Goal: Information Seeking & Learning: Learn about a topic

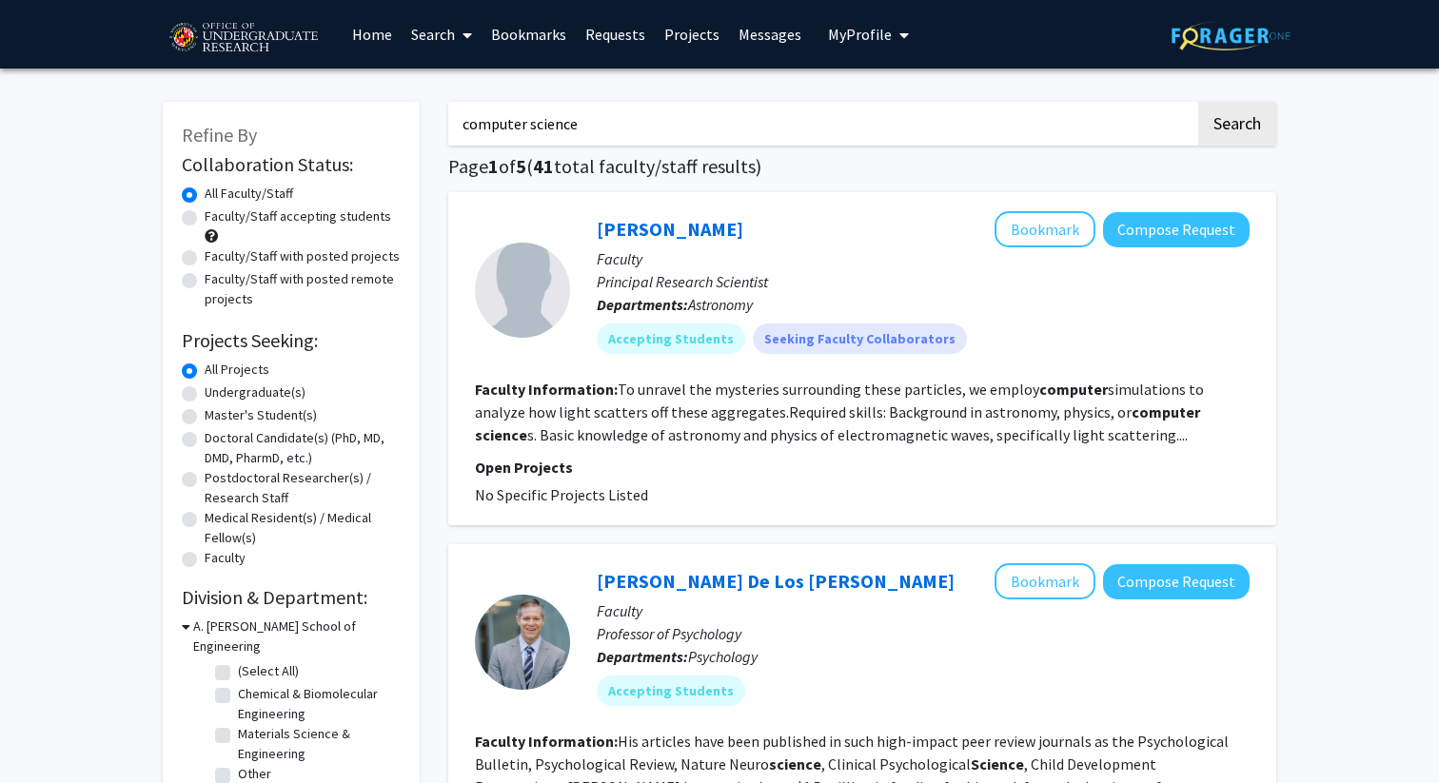
drag, startPoint x: 638, startPoint y: 112, endPoint x: 401, endPoint y: 95, distance: 237.6
click at [524, 115] on input "computer science" at bounding box center [821, 124] width 747 height 44
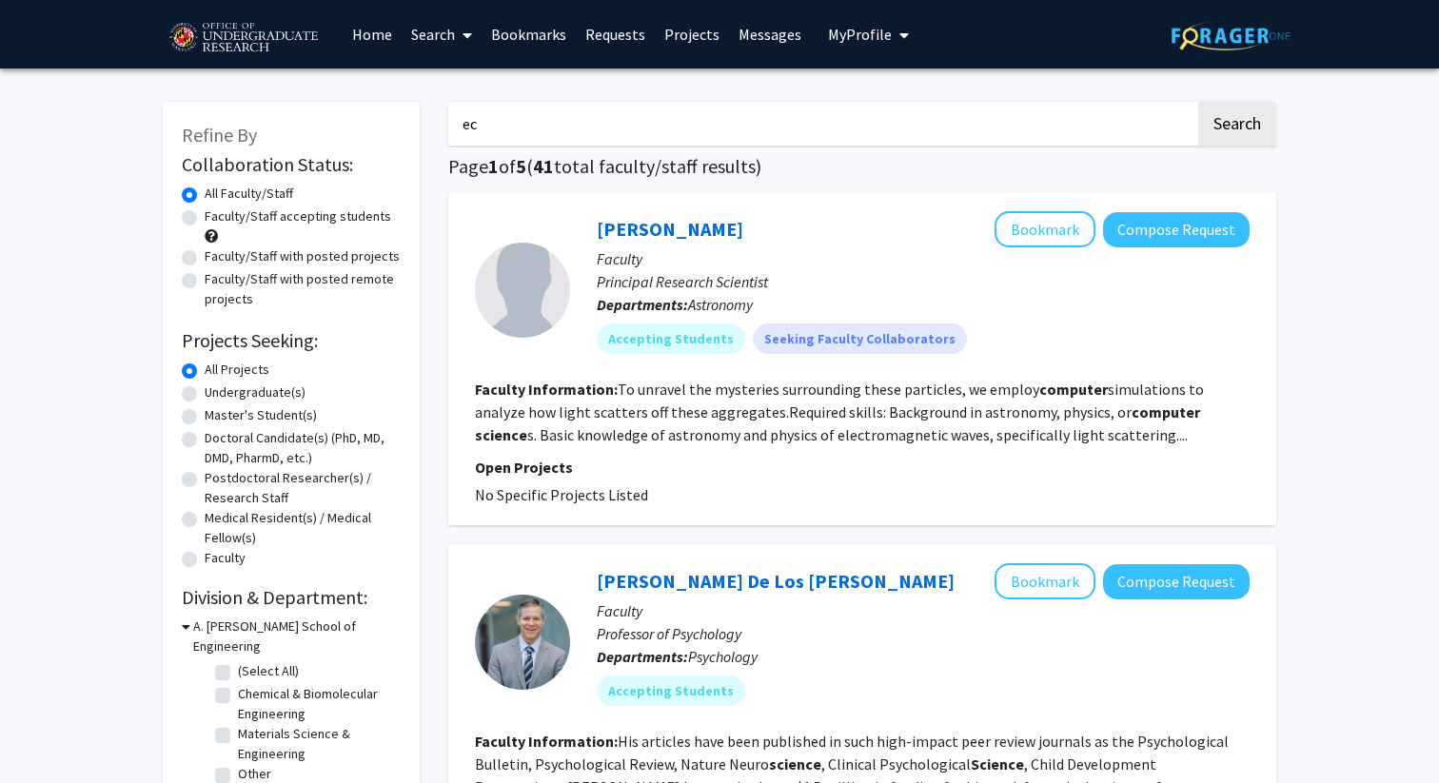
type input "economics"
click at [1255, 115] on button "Search" at bounding box center [1237, 124] width 78 height 44
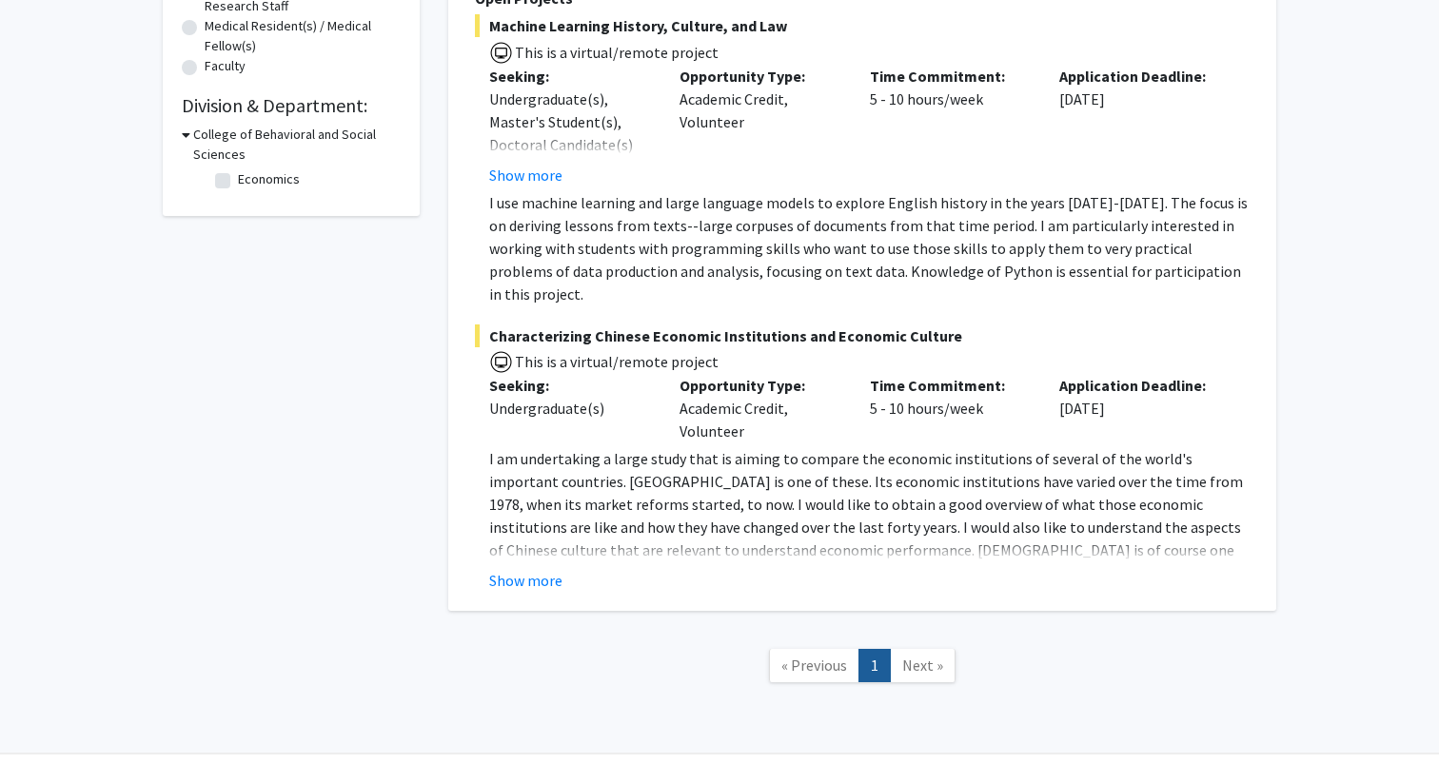
scroll to position [507, 0]
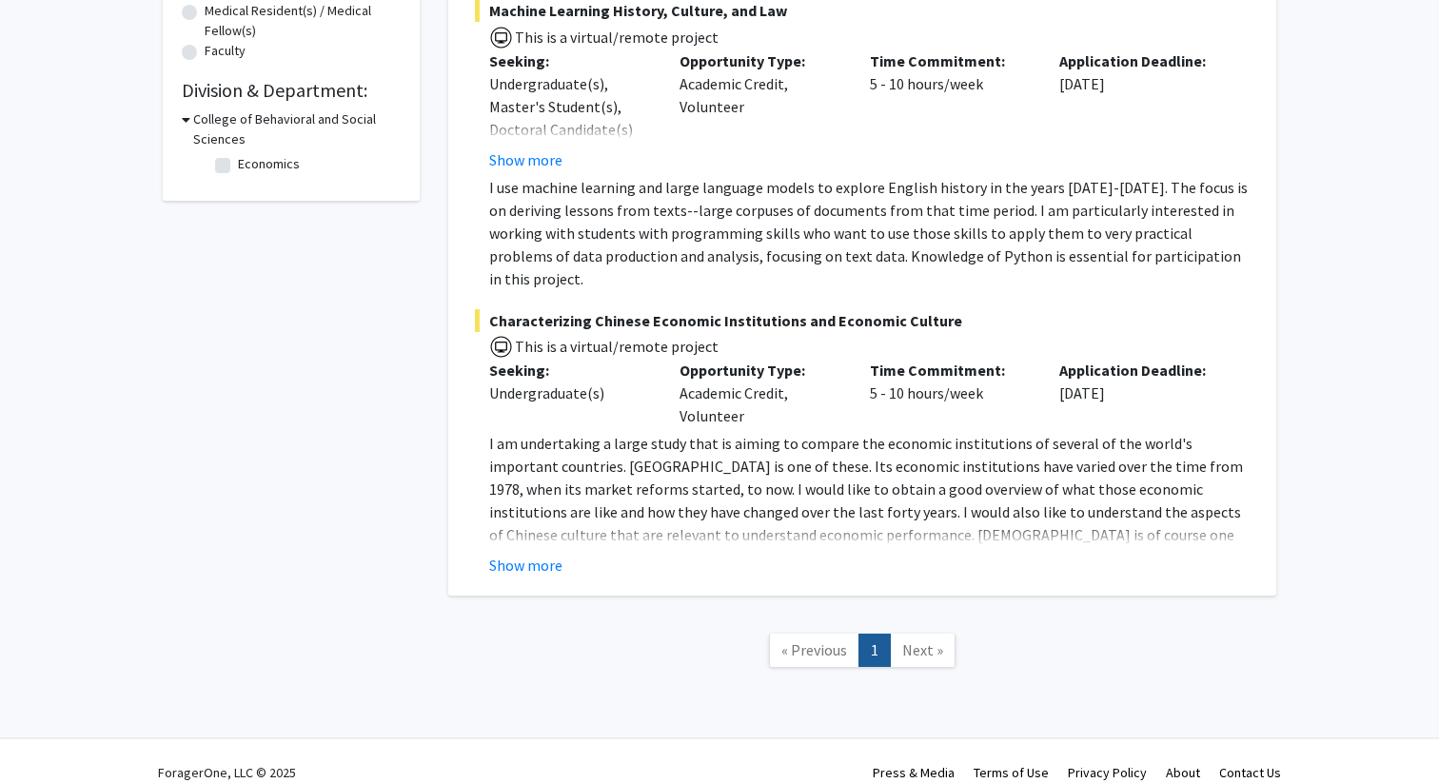
click at [917, 641] on span "Next »" at bounding box center [922, 650] width 41 height 19
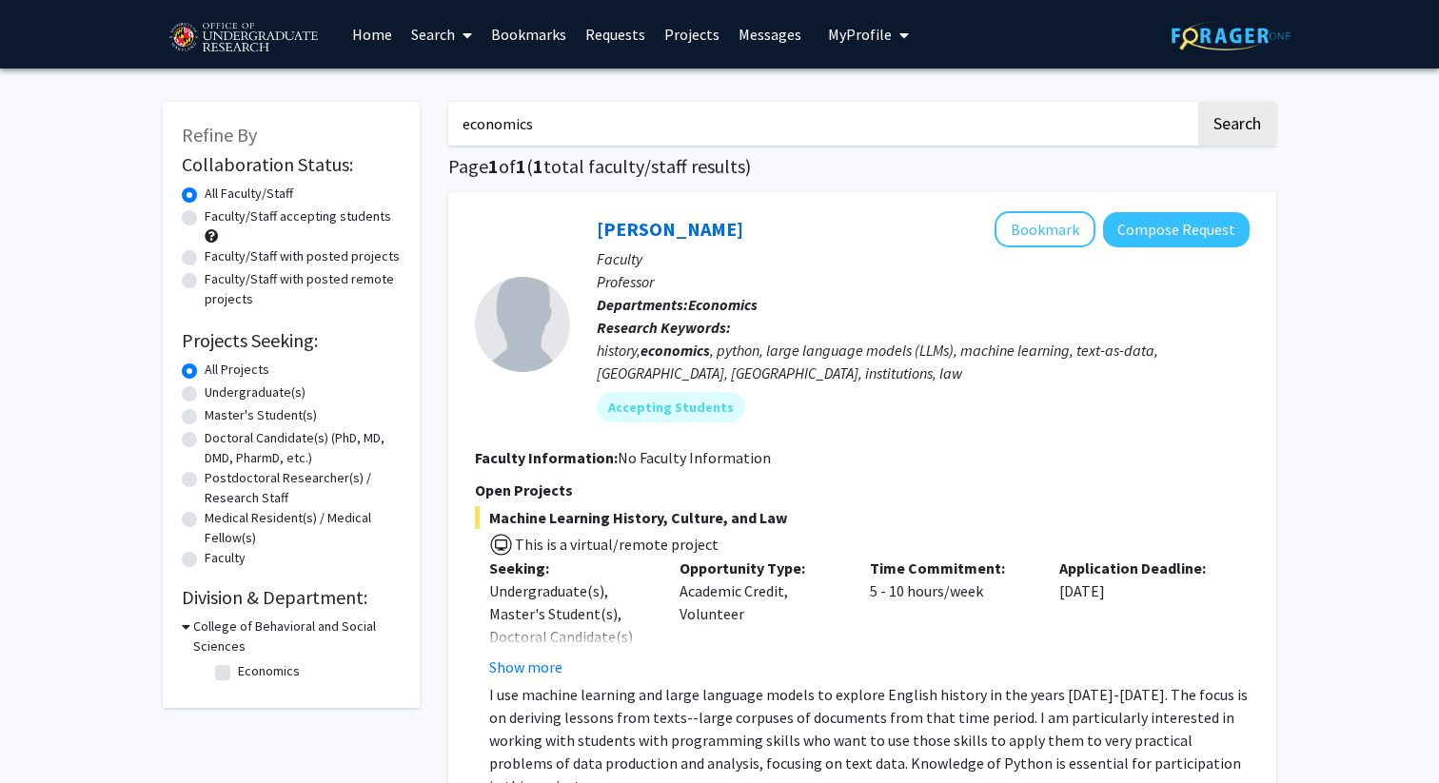
click at [617, 122] on input "economics" at bounding box center [821, 124] width 747 height 44
click at [1198, 102] on button "Search" at bounding box center [1237, 124] width 78 height 44
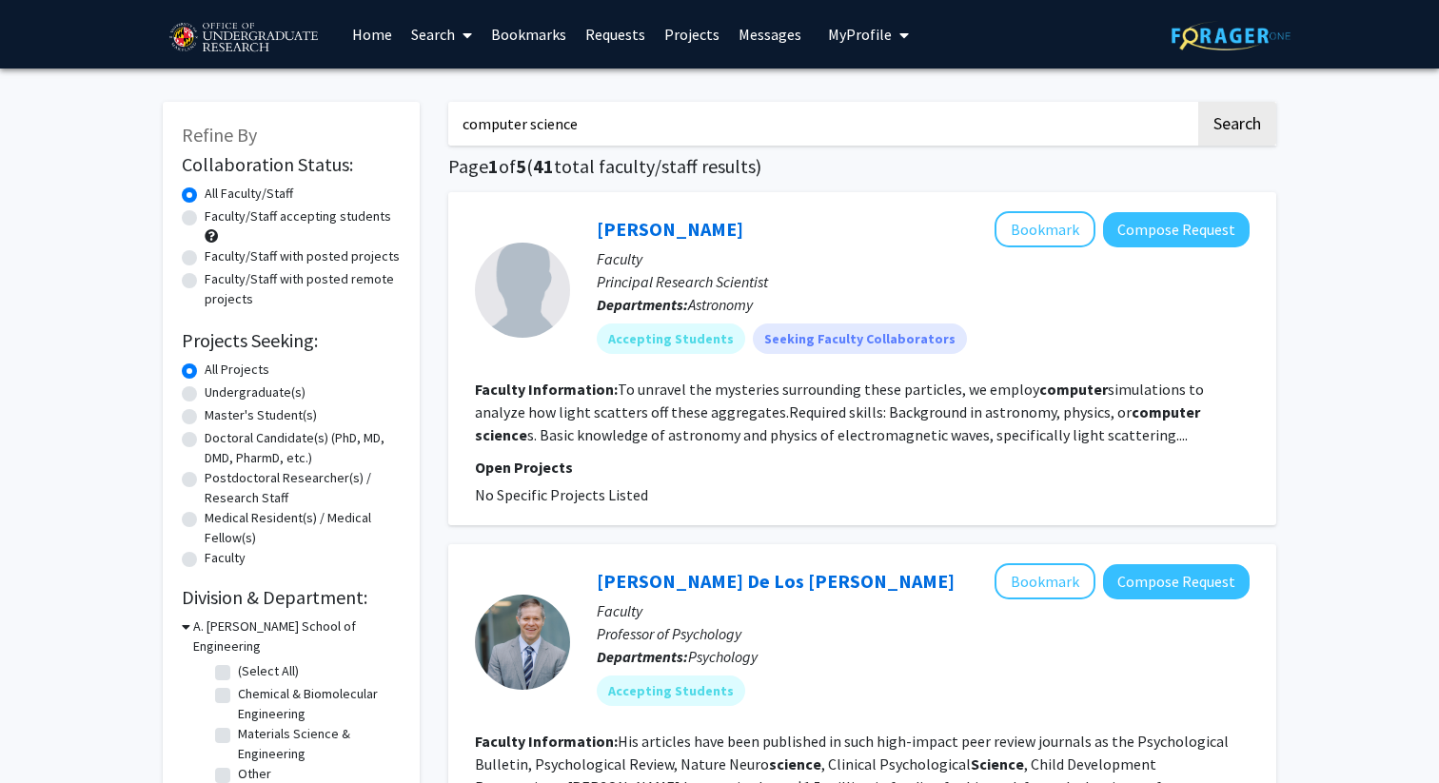
drag, startPoint x: 703, startPoint y: 111, endPoint x: 250, endPoint y: 118, distance: 453.1
click at [533, 134] on input "computer science" at bounding box center [821, 124] width 747 height 44
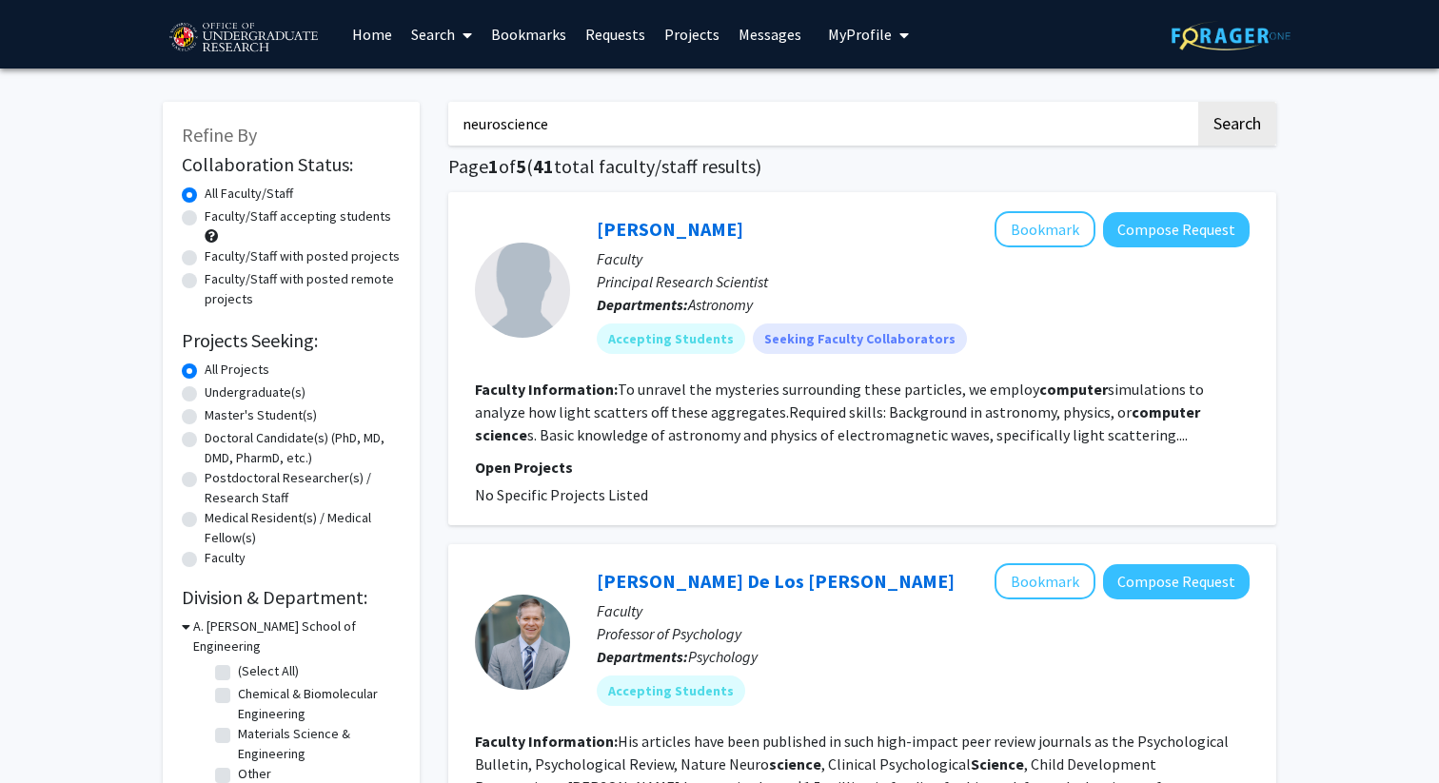
type input "neuroscience"
click at [1198, 102] on button "Search" at bounding box center [1237, 124] width 78 height 44
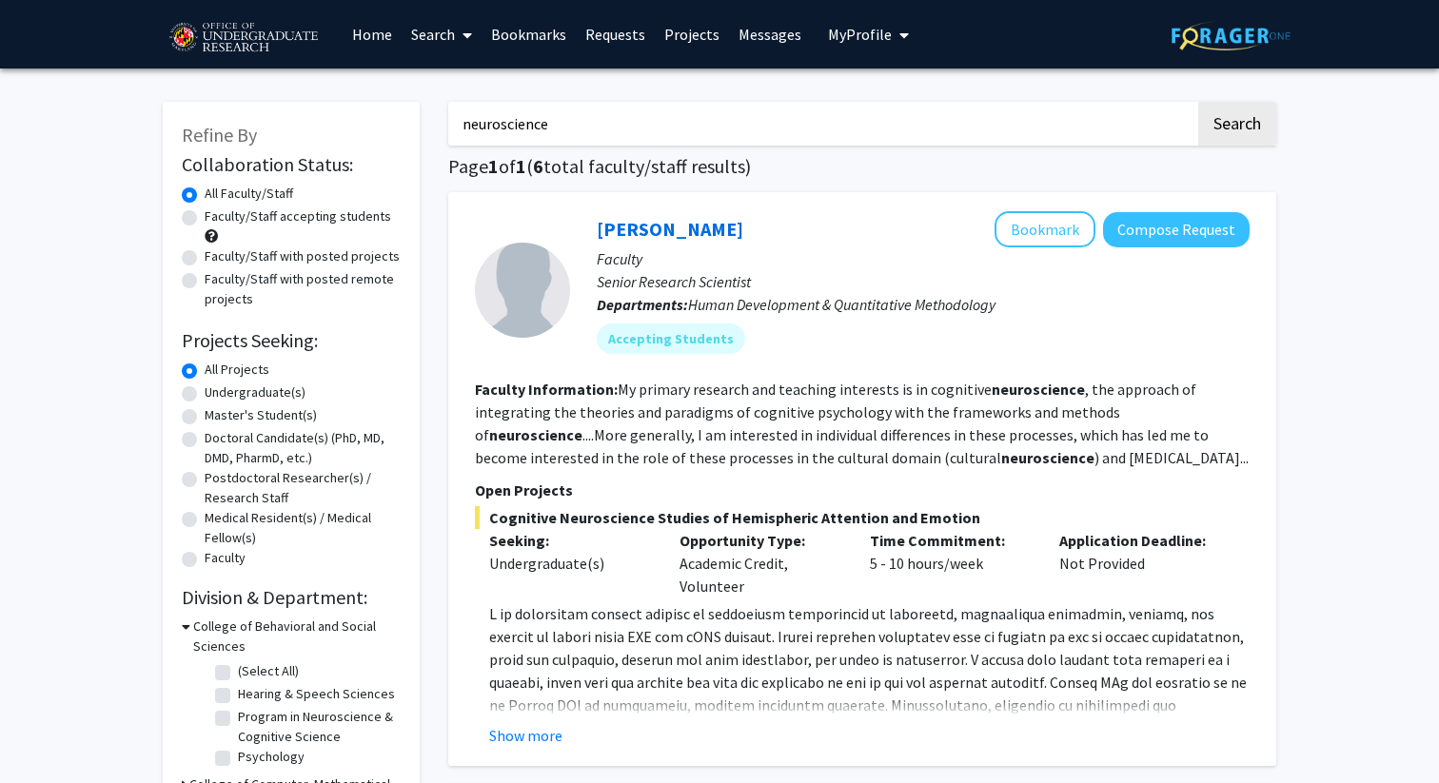
click at [760, 133] on input "neuroscience" at bounding box center [821, 124] width 747 height 44
click at [1198, 102] on button "Search" at bounding box center [1237, 124] width 78 height 44
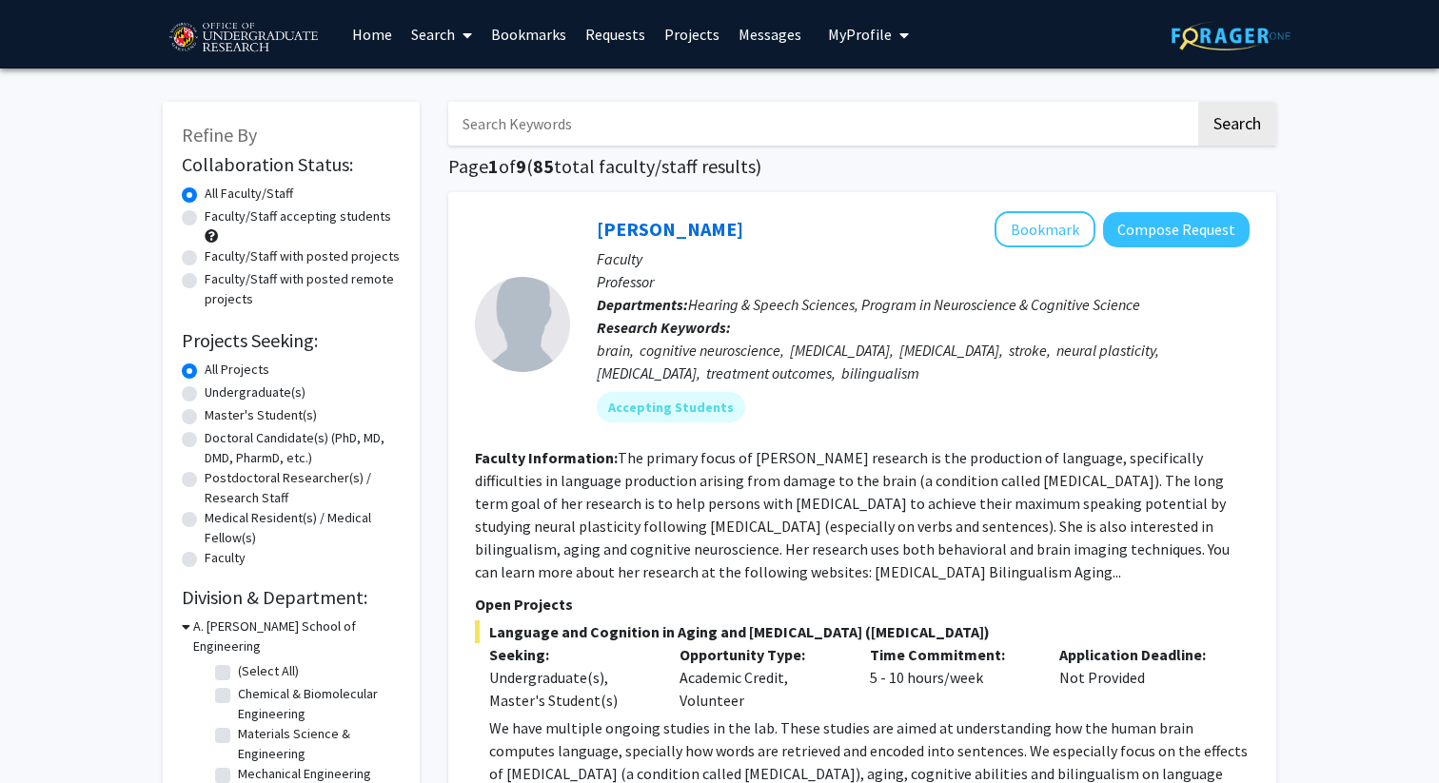
click at [626, 109] on input "Search Keywords" at bounding box center [821, 124] width 747 height 44
click at [637, 110] on input "Search Keywords" at bounding box center [821, 124] width 747 height 44
click at [1198, 102] on button "Search" at bounding box center [1237, 124] width 78 height 44
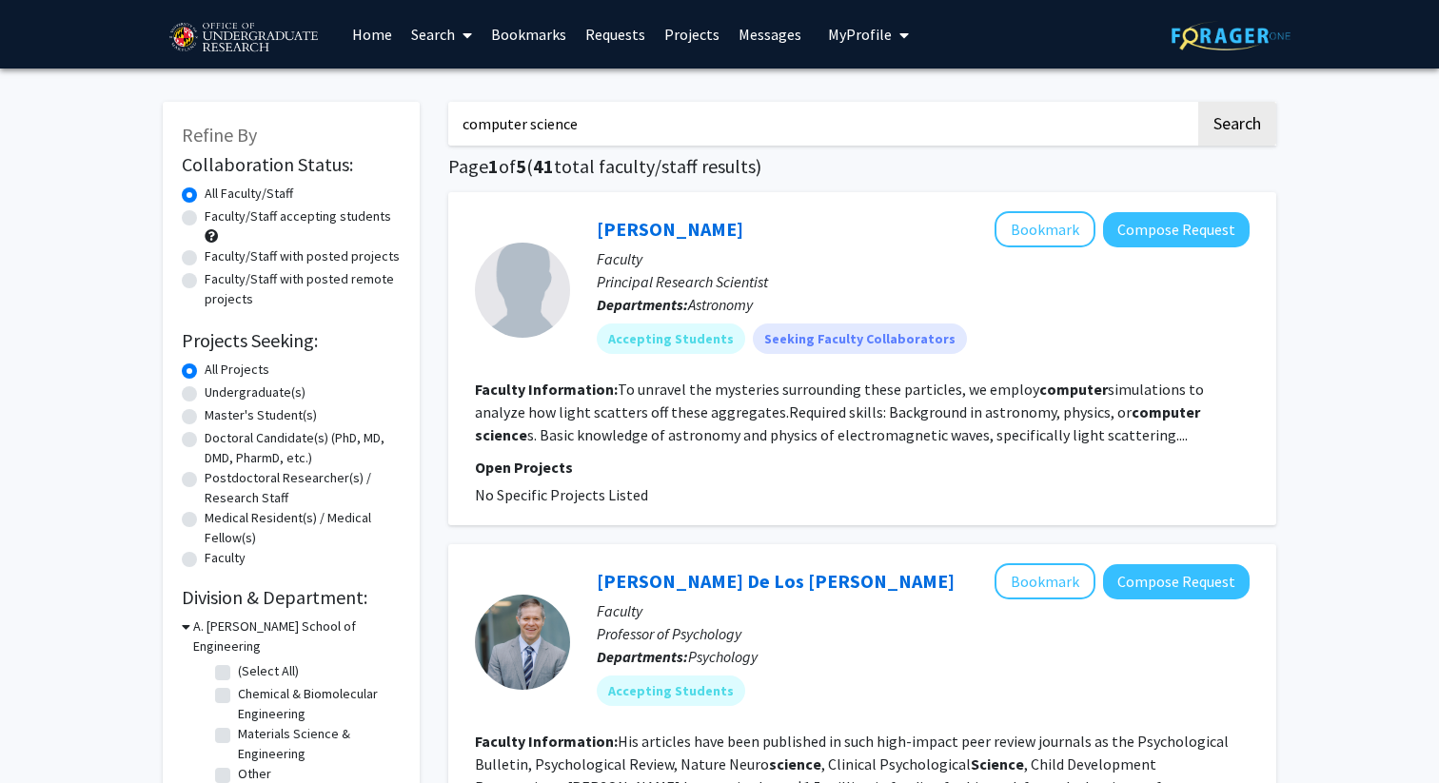
click at [685, 114] on input "computer science" at bounding box center [821, 124] width 747 height 44
click at [1198, 102] on button "Search" at bounding box center [1237, 124] width 78 height 44
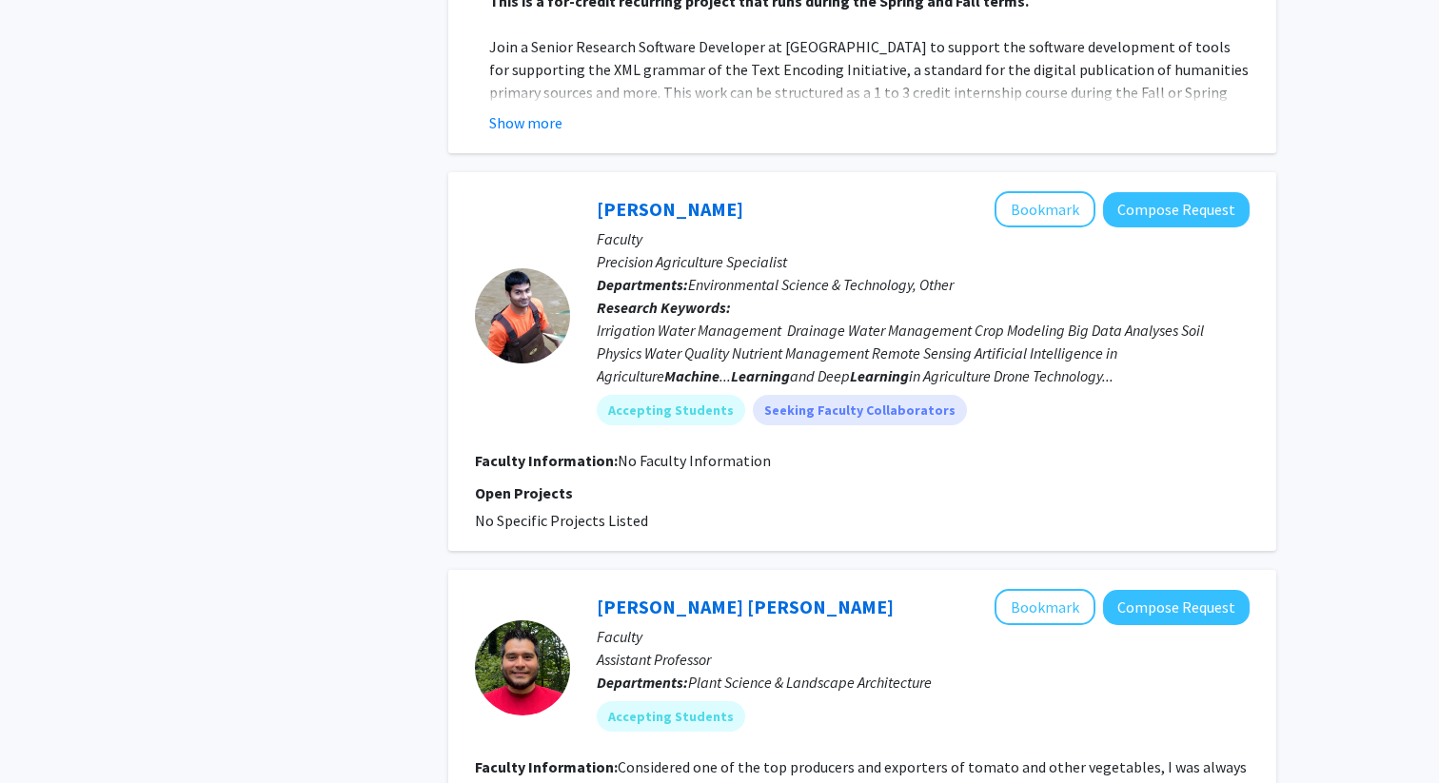
scroll to position [5110, 0]
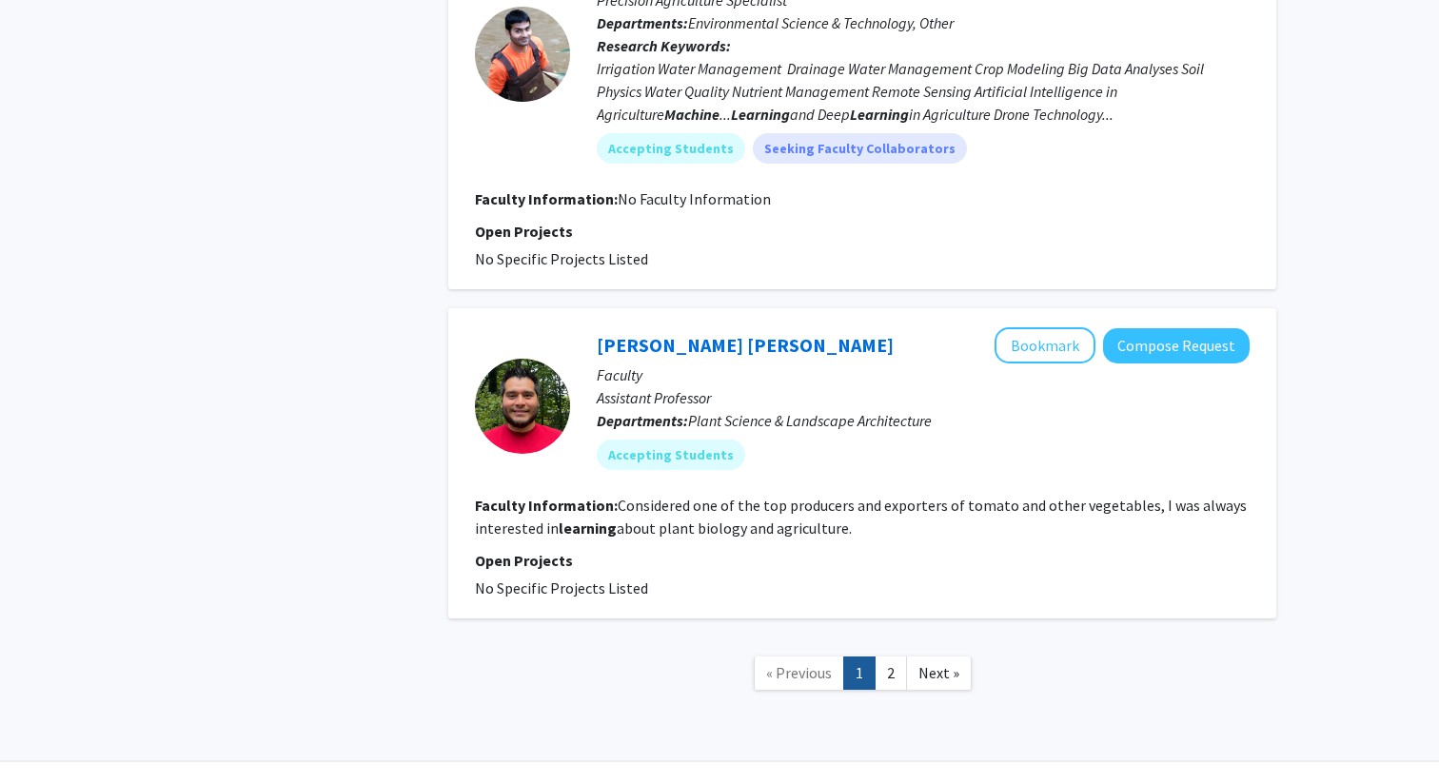
type input "computer science"
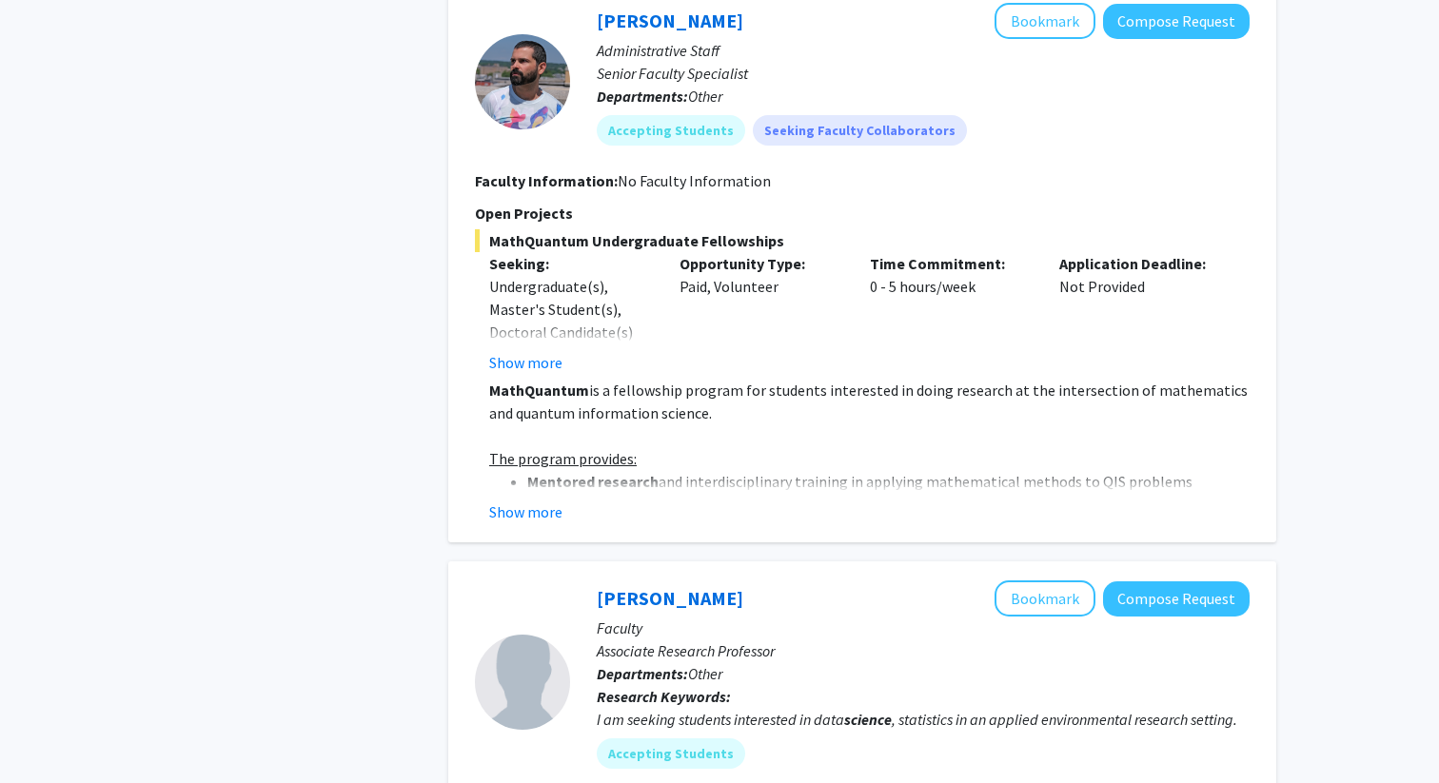
scroll to position [1409, 0]
